Goal: Transaction & Acquisition: Obtain resource

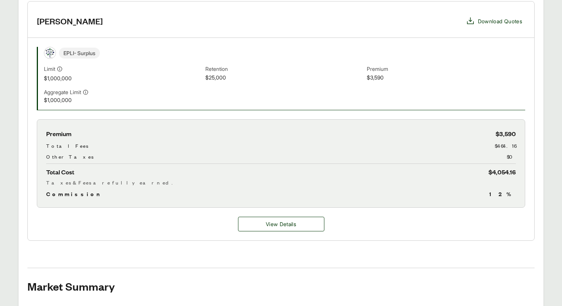
scroll to position [161, 0]
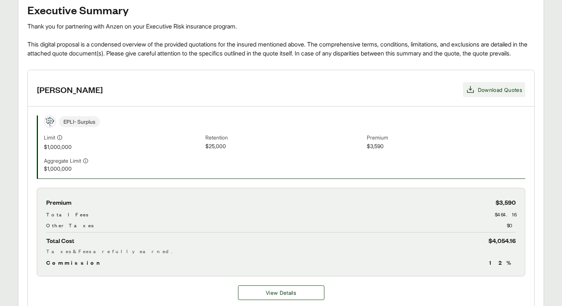
click at [484, 86] on span "Download Quotes" at bounding box center [500, 90] width 44 height 8
